Goal: Check status: Check status

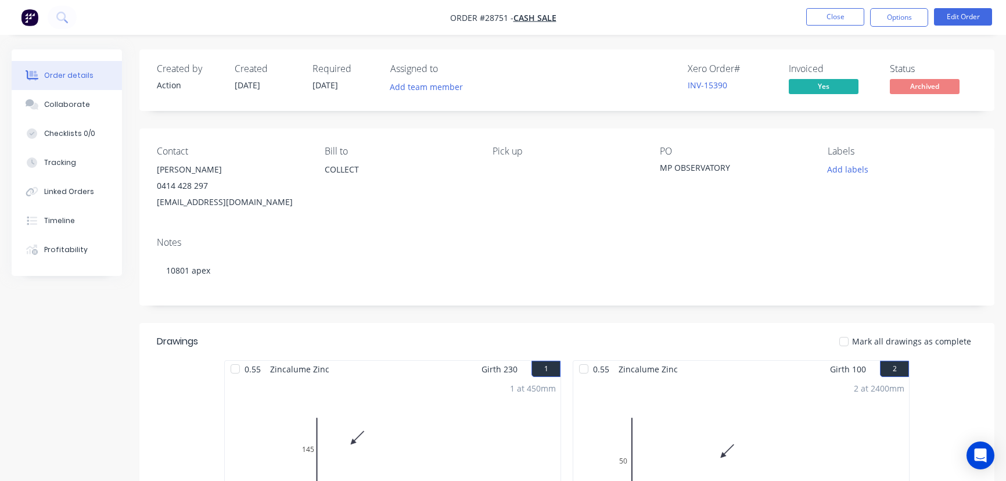
click at [840, 19] on button "Close" at bounding box center [835, 16] width 58 height 17
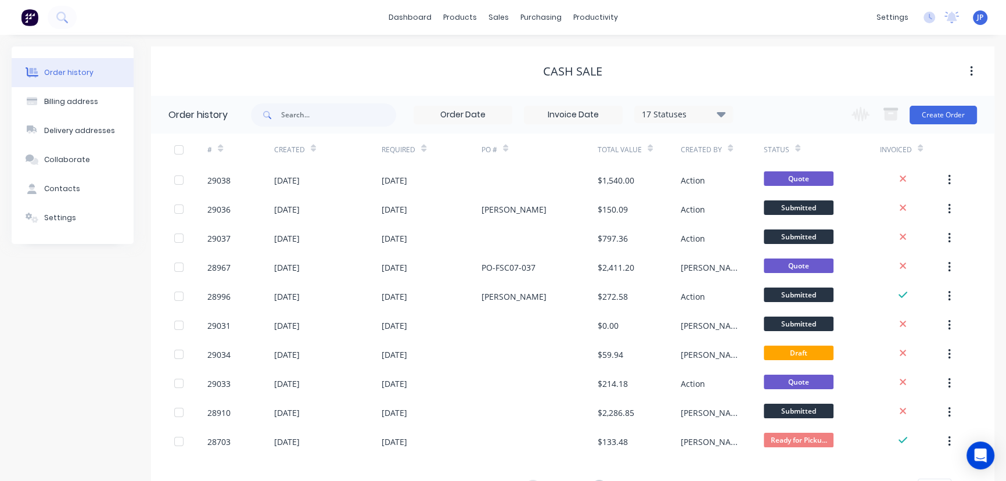
click at [272, 113] on span at bounding box center [266, 114] width 30 height 23
click at [282, 113] on input "text" at bounding box center [338, 114] width 115 height 23
type input "29037"
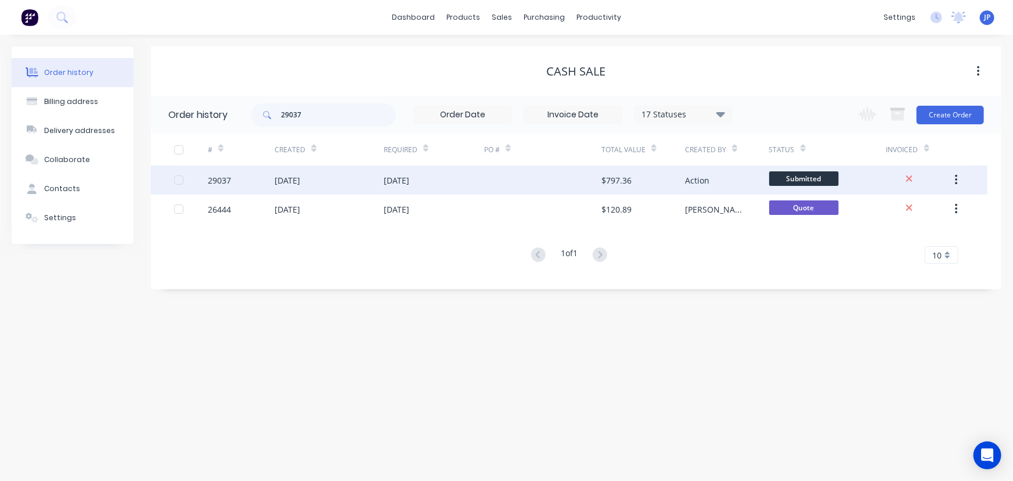
click at [286, 185] on div "[DATE]" at bounding box center [288, 180] width 26 height 12
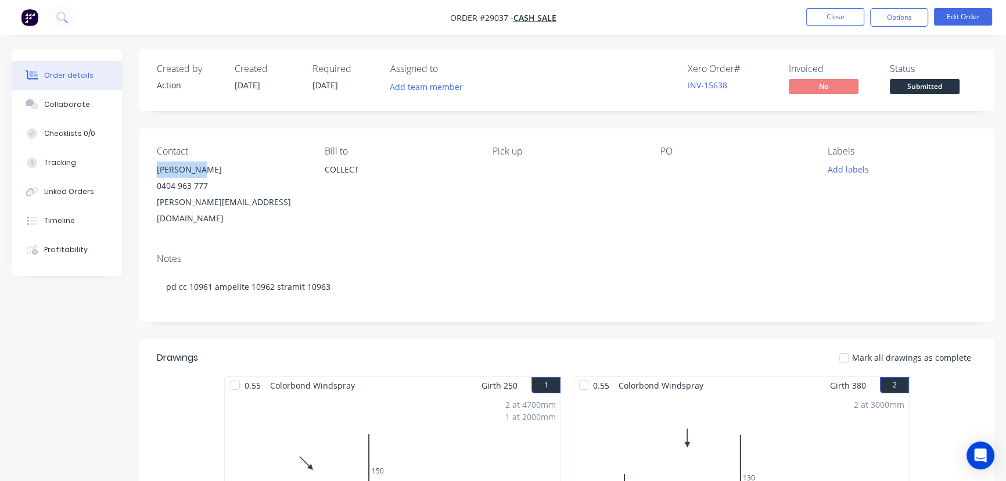
drag, startPoint x: 203, startPoint y: 170, endPoint x: 153, endPoint y: 175, distance: 50.2
click at [153, 175] on div "Contact [PERSON_NAME] [PHONE_NUMBER] [PERSON_NAME][EMAIL_ADDRESS][DOMAIN_NAME] …" at bounding box center [566, 186] width 855 height 116
copy div "[PERSON_NAME]"
click at [878, 23] on button "Options" at bounding box center [899, 17] width 58 height 19
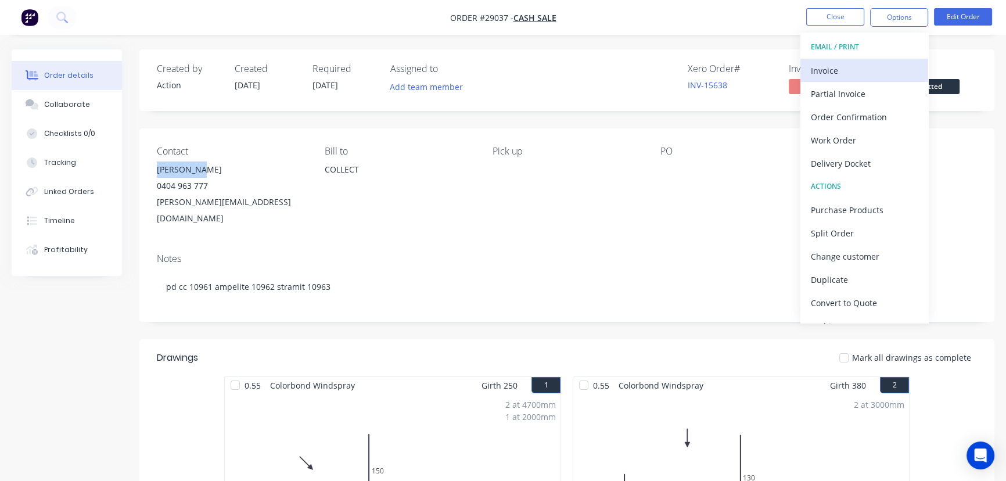
click at [851, 68] on div "Invoice" at bounding box center [864, 70] width 107 height 17
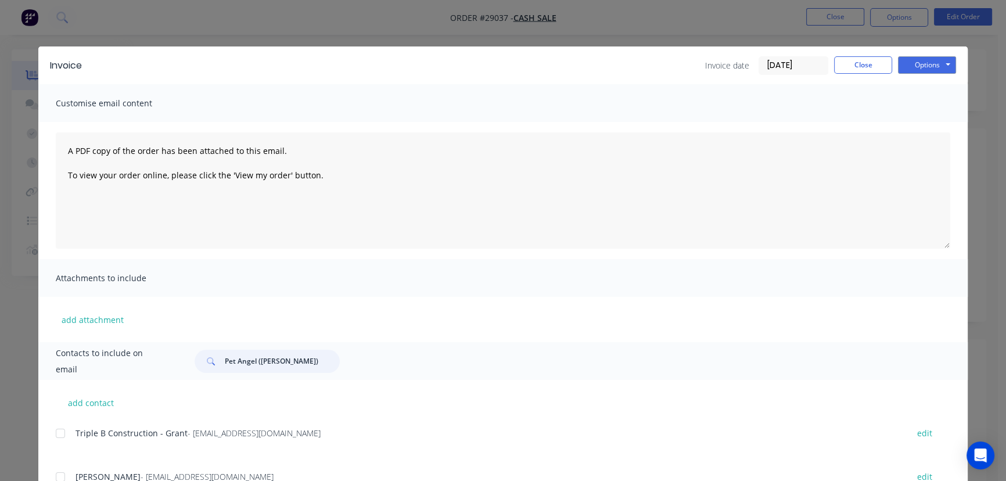
drag, startPoint x: 278, startPoint y: 368, endPoint x: 198, endPoint y: 361, distance: 80.5
click at [198, 361] on div "Pet Angel ([PERSON_NAME])" at bounding box center [267, 361] width 145 height 23
paste input "[PERSON_NAME]"
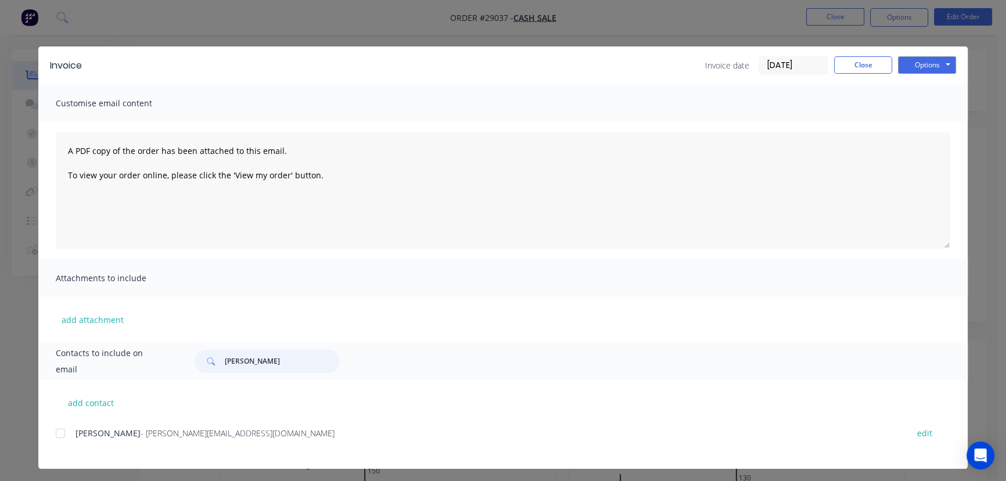
type input "[PERSON_NAME]"
drag, startPoint x: 221, startPoint y: 440, endPoint x: 67, endPoint y: 445, distance: 153.4
click at [67, 445] on div "[PERSON_NAME] - [PERSON_NAME][EMAIL_ADDRESS][DOMAIN_NAME] edit" at bounding box center [512, 440] width 912 height 30
copy div "[PERSON_NAME] - [PERSON_NAME][EMAIL_ADDRESS][DOMAIN_NAME]"
click at [912, 69] on button "Options" at bounding box center [927, 64] width 58 height 17
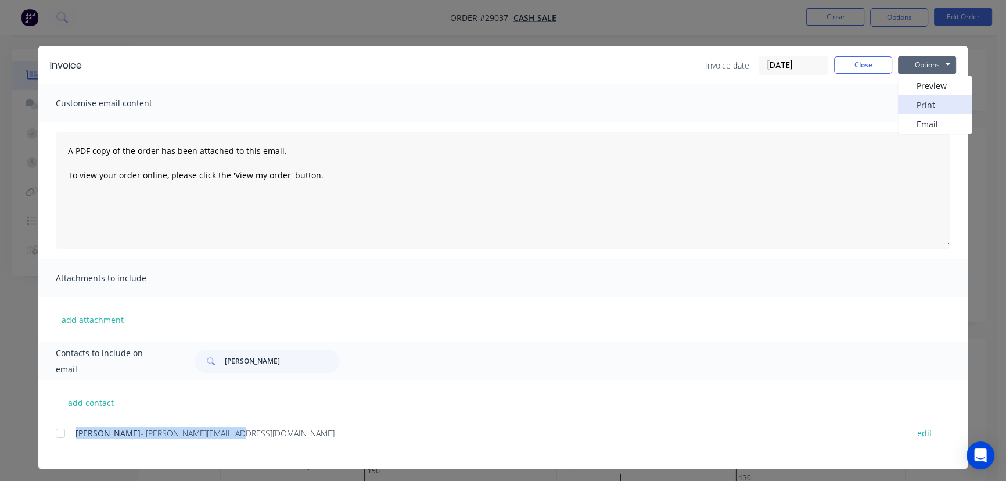
click at [919, 99] on button "Print" at bounding box center [935, 104] width 74 height 19
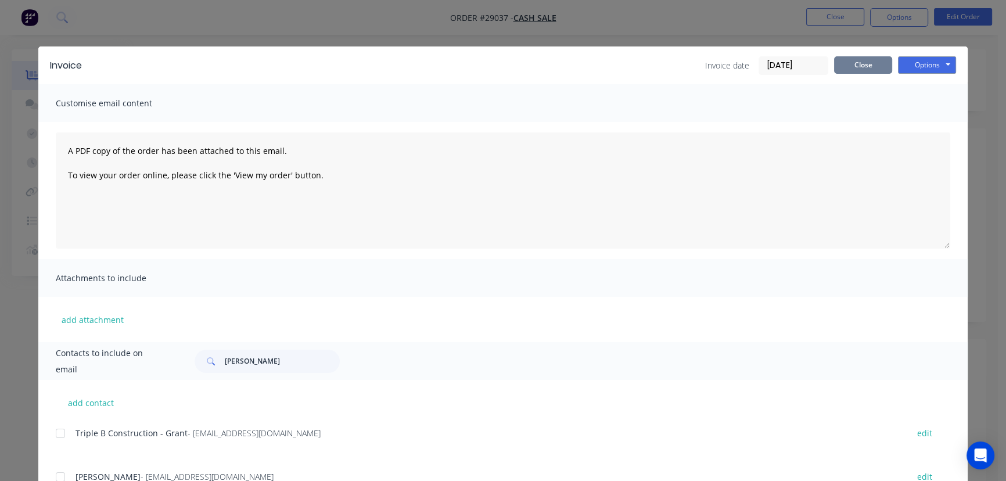
click at [838, 69] on button "Close" at bounding box center [863, 64] width 58 height 17
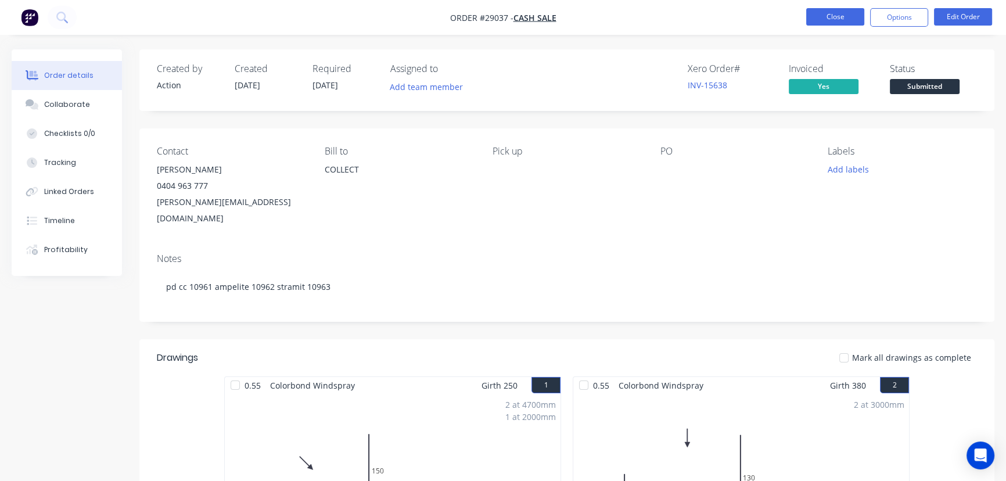
click at [831, 20] on button "Close" at bounding box center [835, 16] width 58 height 17
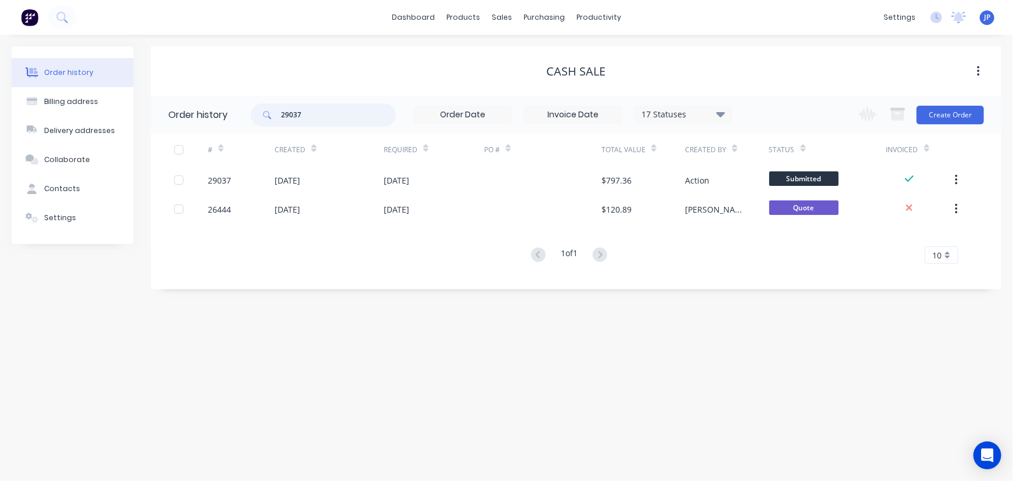
drag, startPoint x: 305, startPoint y: 116, endPoint x: 254, endPoint y: 116, distance: 50.5
click at [254, 116] on div "29037" at bounding box center [323, 114] width 145 height 23
type input "29036"
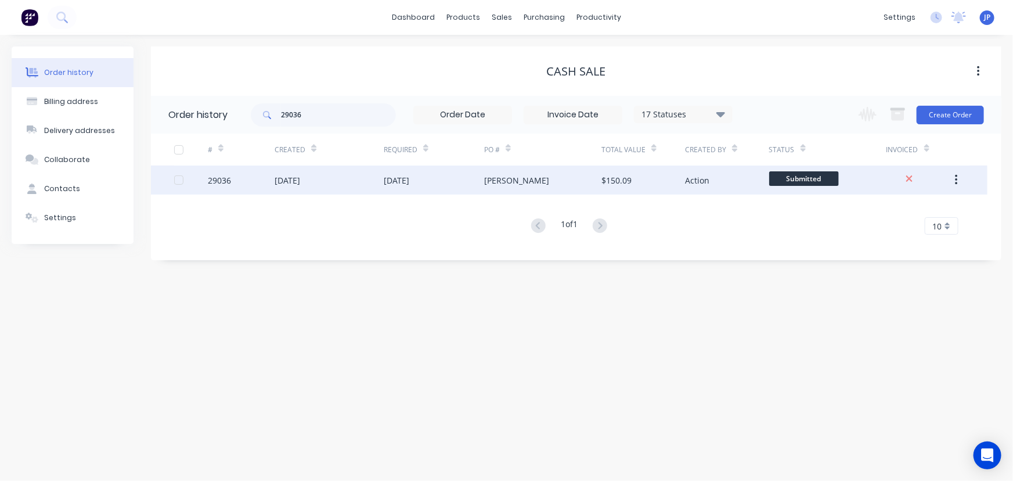
click at [249, 181] on div "29036" at bounding box center [241, 180] width 67 height 29
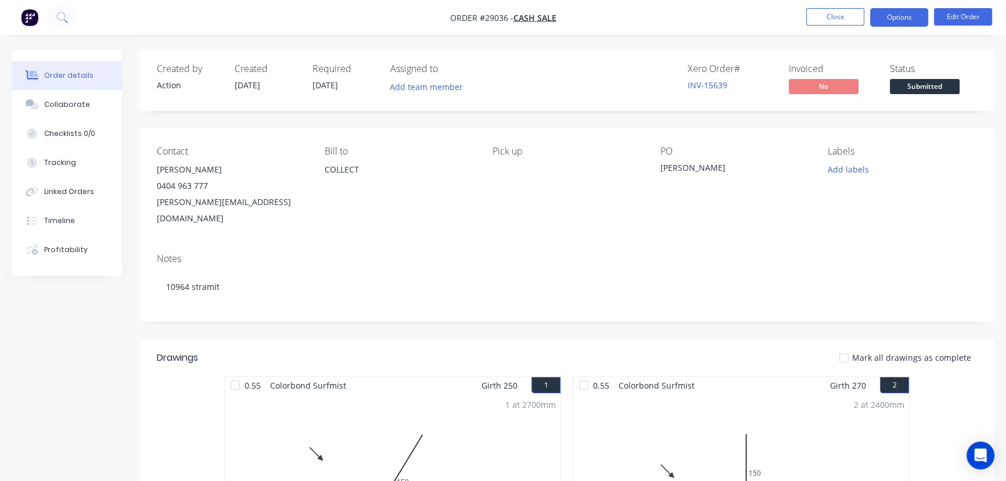
click at [896, 17] on button "Options" at bounding box center [899, 17] width 58 height 19
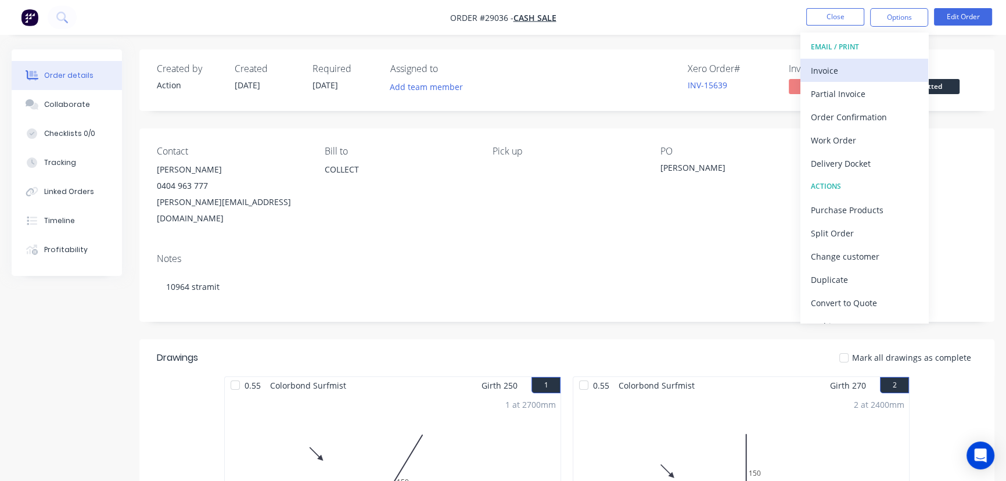
click at [826, 67] on div "Invoice" at bounding box center [864, 70] width 107 height 17
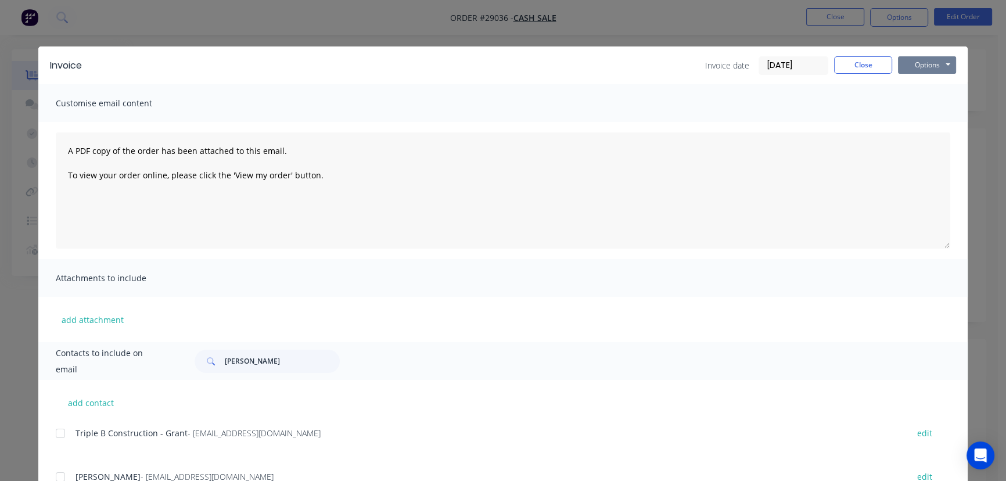
drag, startPoint x: 916, startPoint y: 59, endPoint x: 916, endPoint y: 72, distance: 12.8
click at [916, 62] on button "Options" at bounding box center [927, 64] width 58 height 17
click at [918, 102] on button "Print" at bounding box center [935, 104] width 74 height 19
click at [847, 60] on button "Close" at bounding box center [863, 64] width 58 height 17
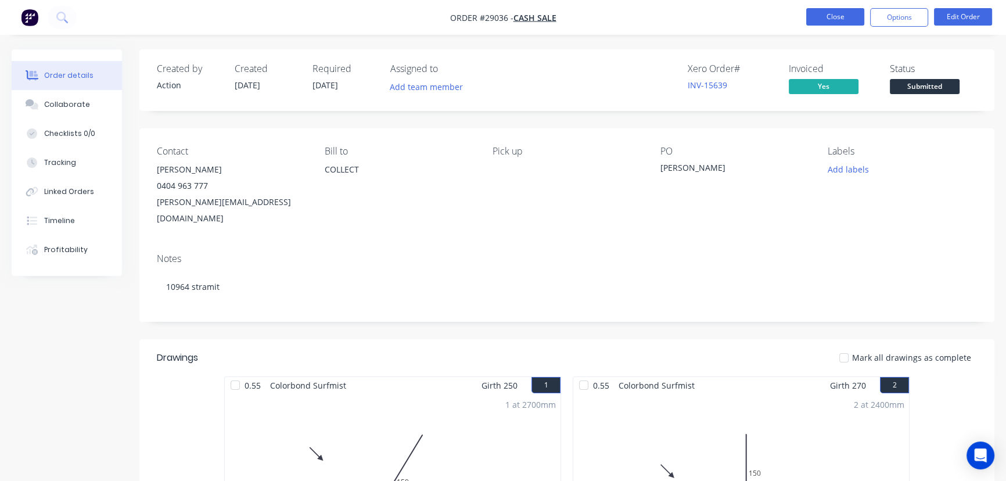
click at [831, 20] on button "Close" at bounding box center [835, 16] width 58 height 17
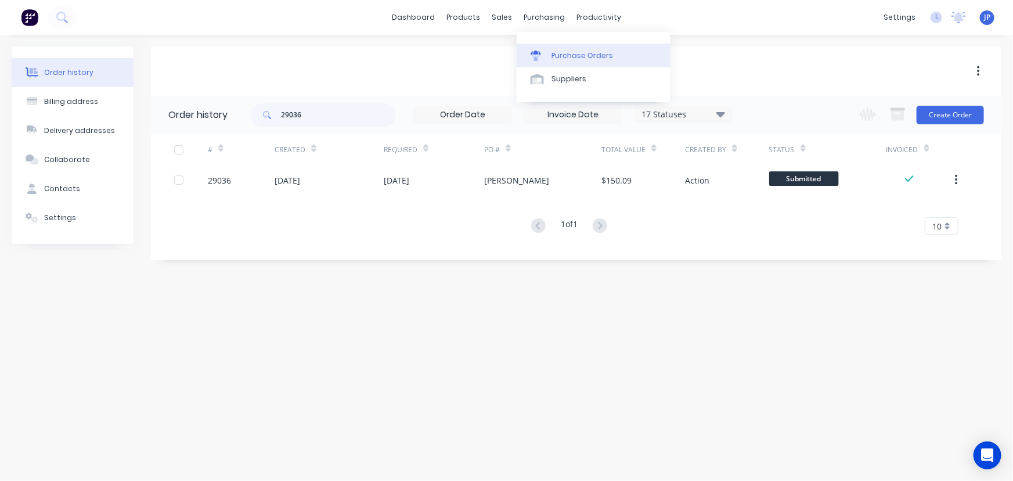
click at [553, 55] on div "Purchase Orders" at bounding box center [583, 56] width 62 height 10
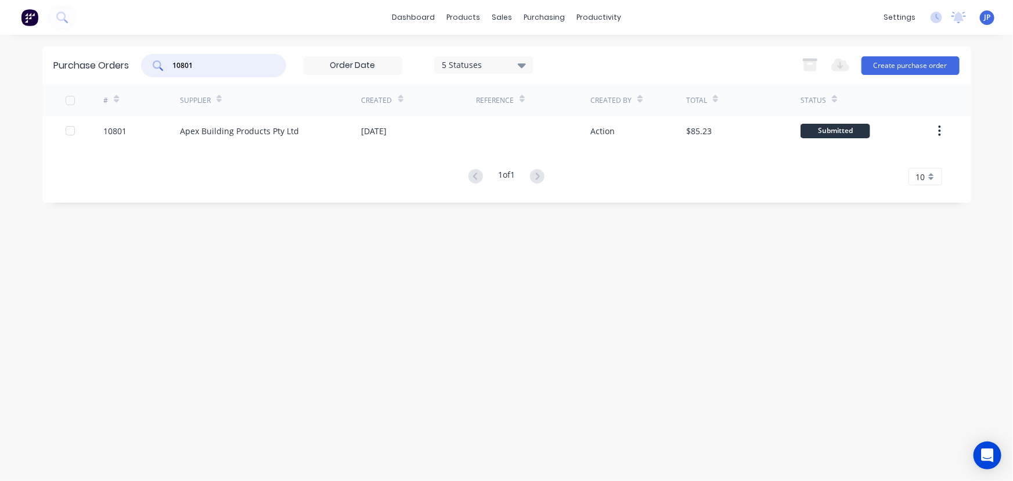
drag, startPoint x: 228, startPoint y: 64, endPoint x: 137, endPoint y: 65, distance: 90.6
click at [137, 65] on div "Purchase Orders 10801 5 Statuses 5 Statuses Export to Excel (XLSX) Create purch…" at bounding box center [506, 65] width 929 height 38
type input "10811"
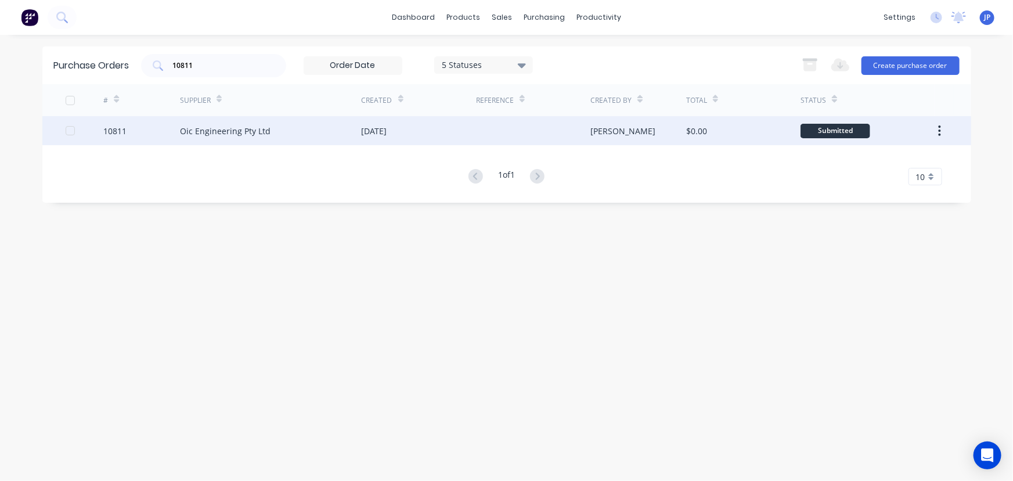
click at [202, 134] on div "Oic Engineering Pty Ltd" at bounding box center [225, 131] width 91 height 12
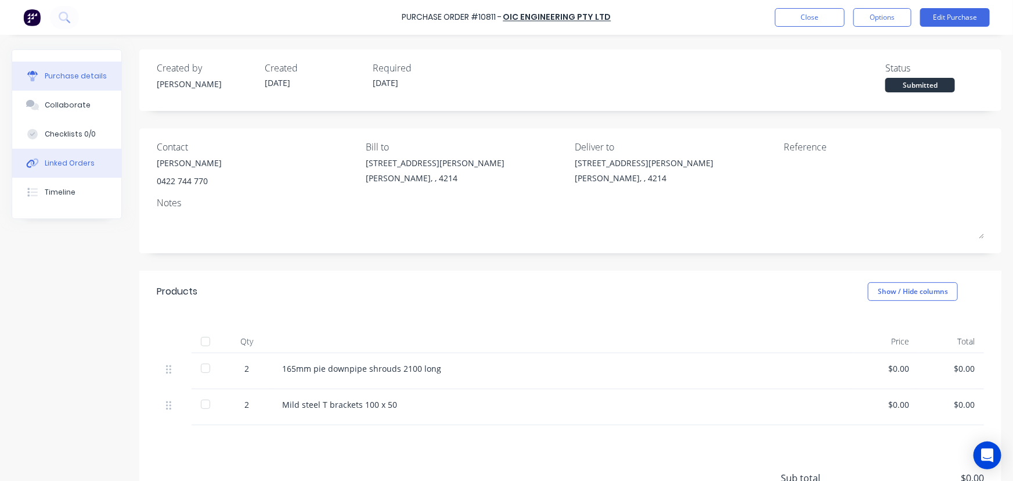
click at [111, 166] on button "Linked Orders" at bounding box center [66, 163] width 109 height 29
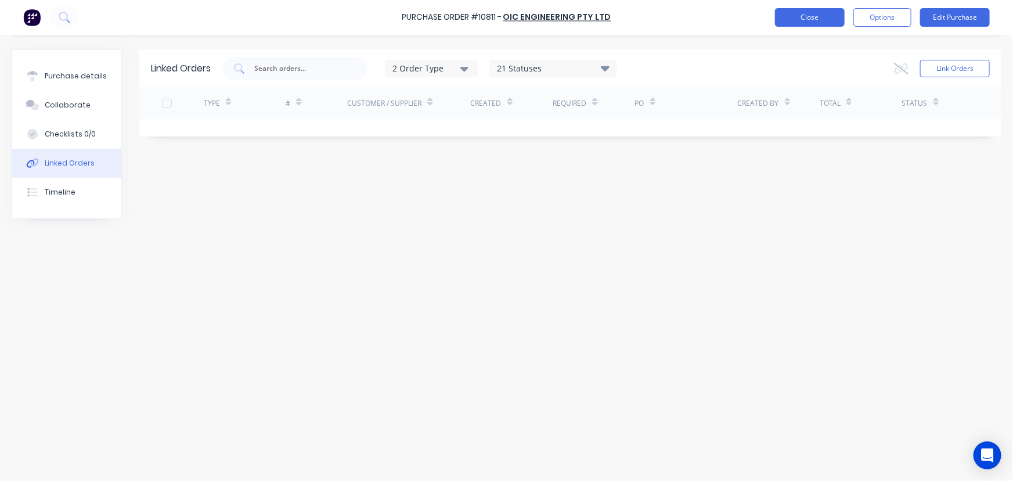
click at [781, 11] on button "Close" at bounding box center [810, 17] width 70 height 19
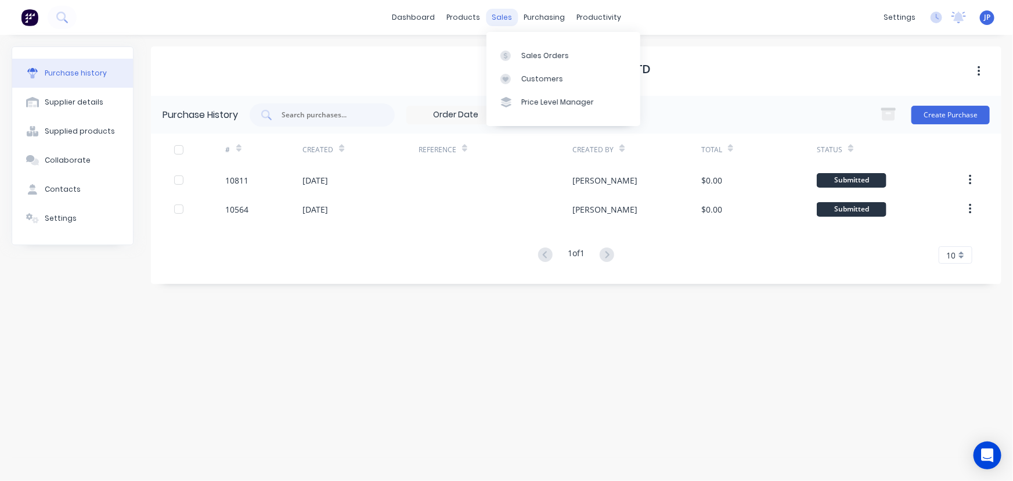
click at [498, 18] on div "sales" at bounding box center [502, 17] width 32 height 17
click at [522, 71] on link "Customers" at bounding box center [564, 78] width 154 height 23
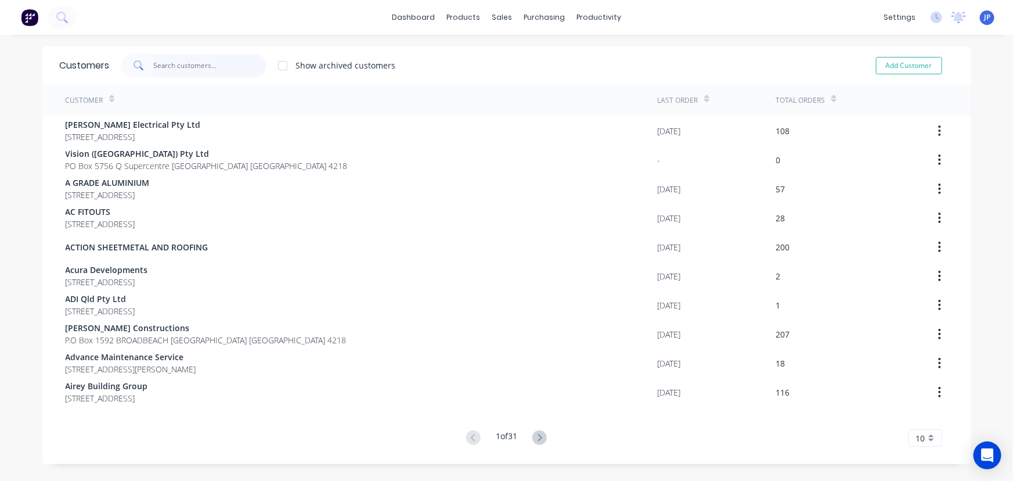
click at [174, 69] on input "text" at bounding box center [209, 65] width 113 height 23
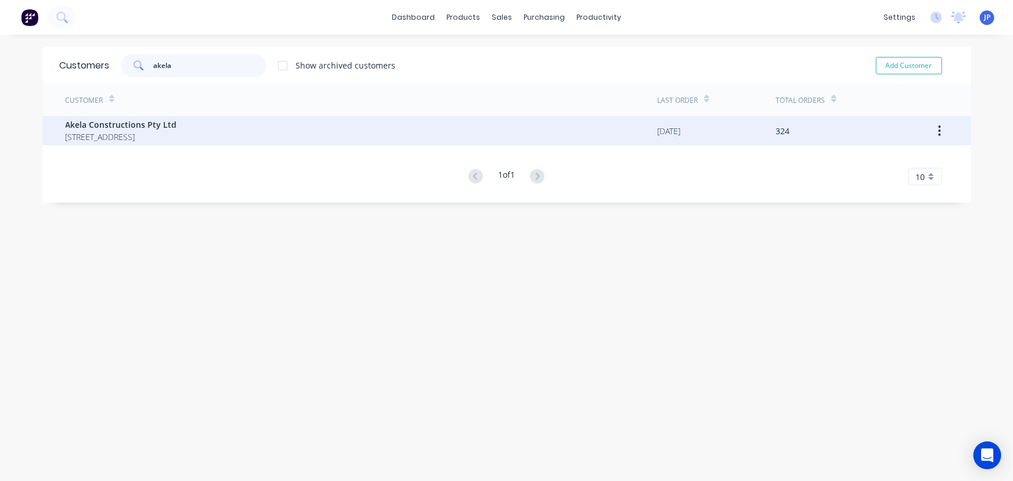
type input "akela"
click at [156, 128] on span "Akela Constructions Pty Ltd" at bounding box center [122, 124] width 112 height 12
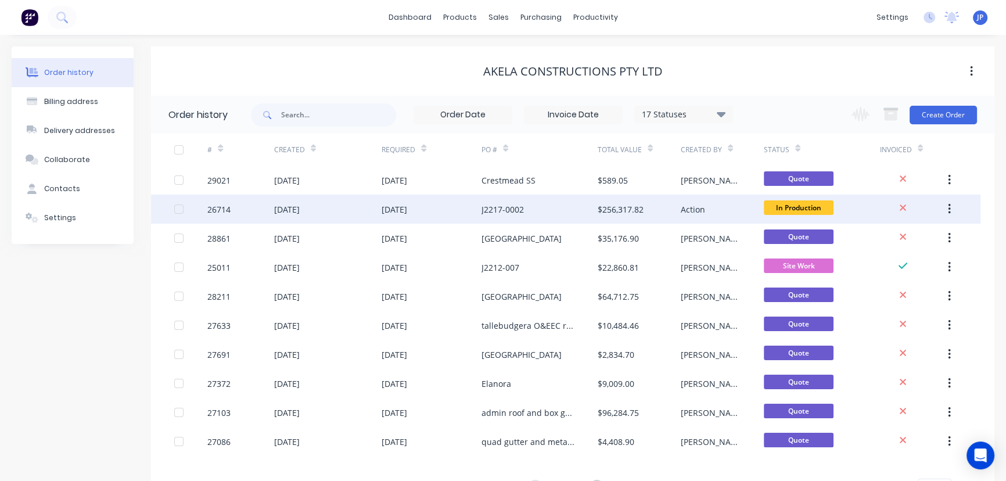
click at [517, 205] on div "J2217-0002" at bounding box center [502, 209] width 42 height 12
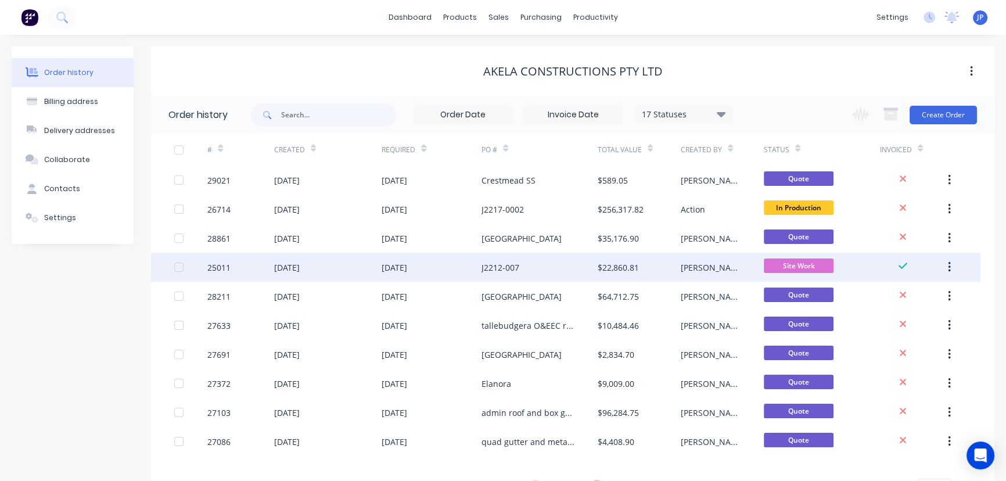
click at [589, 269] on div "J2212-007" at bounding box center [539, 267] width 116 height 29
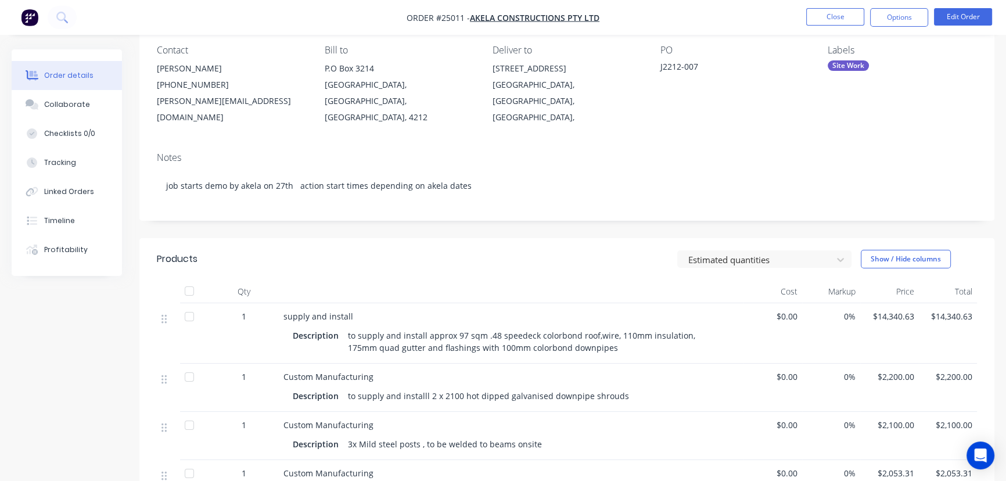
scroll to position [105, 0]
